Goal: Task Accomplishment & Management: Manage account settings

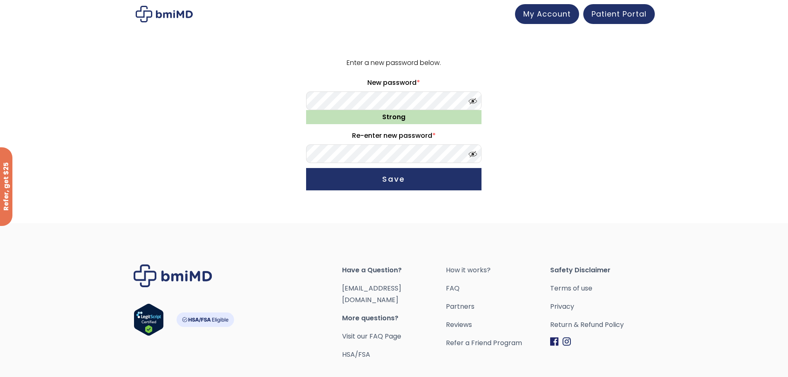
click at [423, 172] on button "Save" at bounding box center [393, 179] width 175 height 22
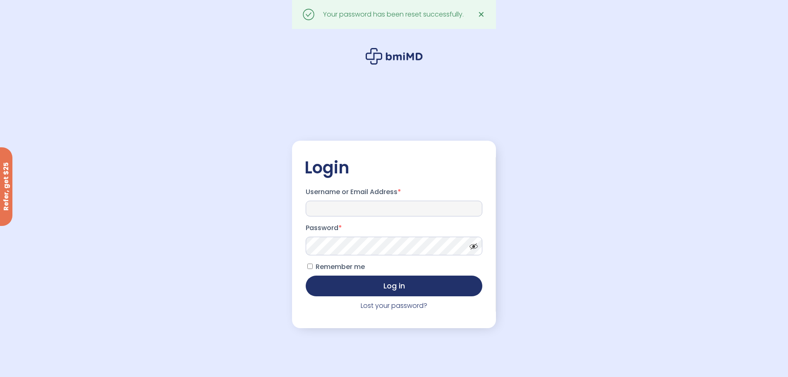
click at [383, 213] on input "Username or Email Address *" at bounding box center [394, 209] width 177 height 16
type input "**********"
drag, startPoint x: 589, startPoint y: 258, endPoint x: 583, endPoint y: 261, distance: 6.9
click at [589, 258] on div "**********" at bounding box center [394, 209] width 788 height 418
click at [353, 271] on span "Remember me" at bounding box center [340, 267] width 49 height 10
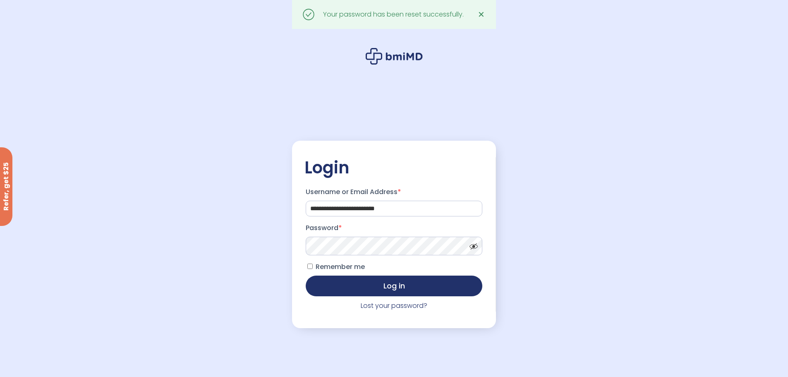
click at [373, 278] on button "Log in" at bounding box center [394, 285] width 177 height 21
click at [347, 275] on p "Remember me Log in" at bounding box center [393, 278] width 179 height 38
click at [350, 283] on button "Log in" at bounding box center [394, 285] width 177 height 21
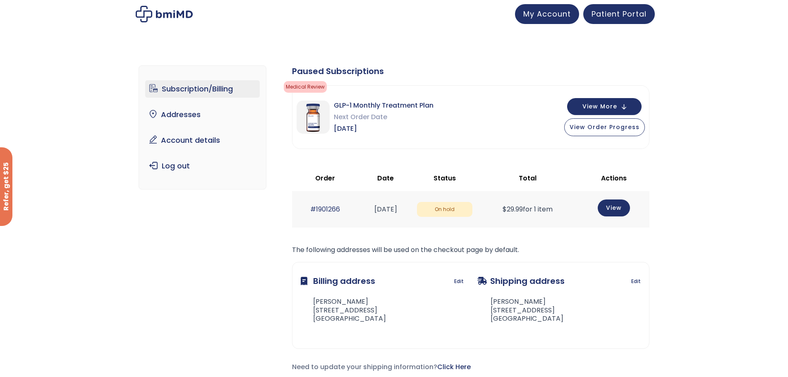
click at [729, 242] on div "Subscription/Billing bmiRewards Addresses Account details Submit a Review Log o…" at bounding box center [394, 225] width 788 height 353
click at [213, 142] on link "Account details" at bounding box center [202, 140] width 115 height 17
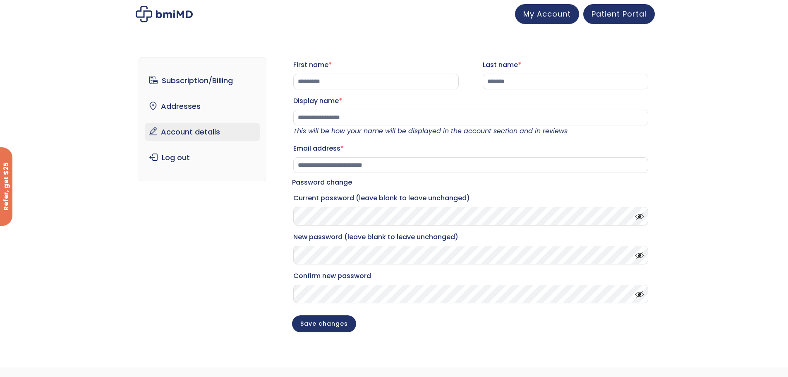
click at [199, 85] on link "Subscription/Billing" at bounding box center [202, 80] width 115 height 17
